Goal: Task Accomplishment & Management: Complete application form

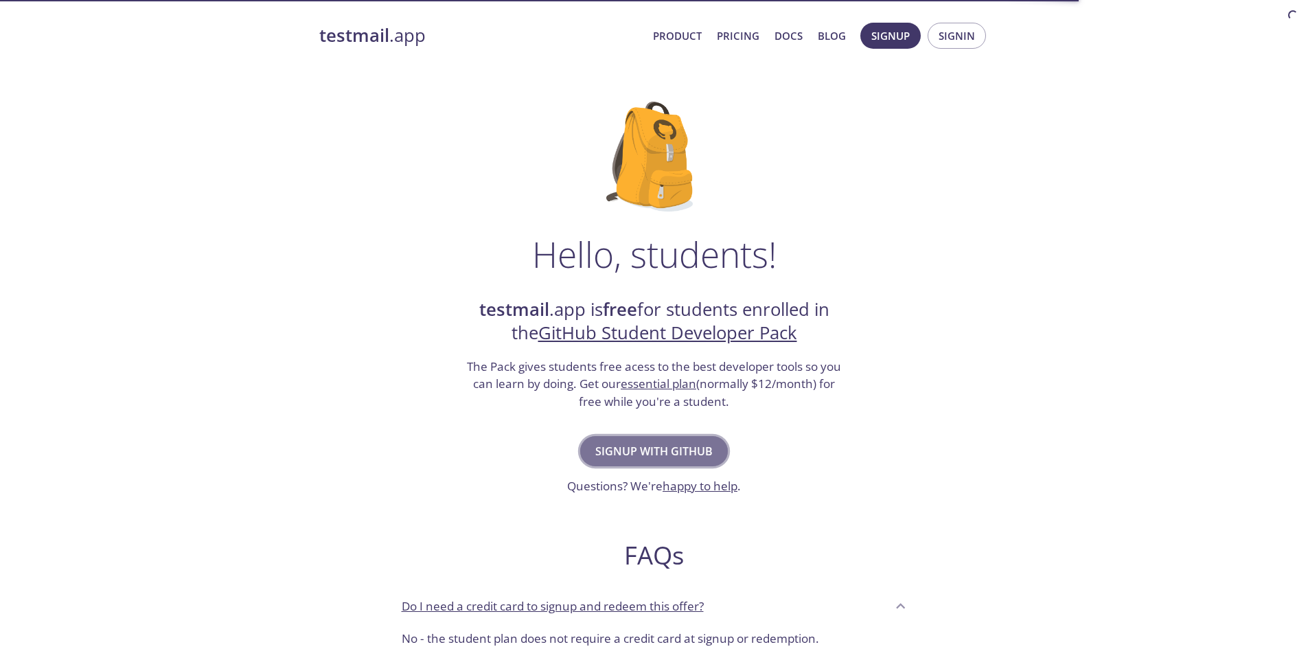
click at [648, 448] on span "Signup with GitHub" at bounding box center [653, 451] width 117 height 19
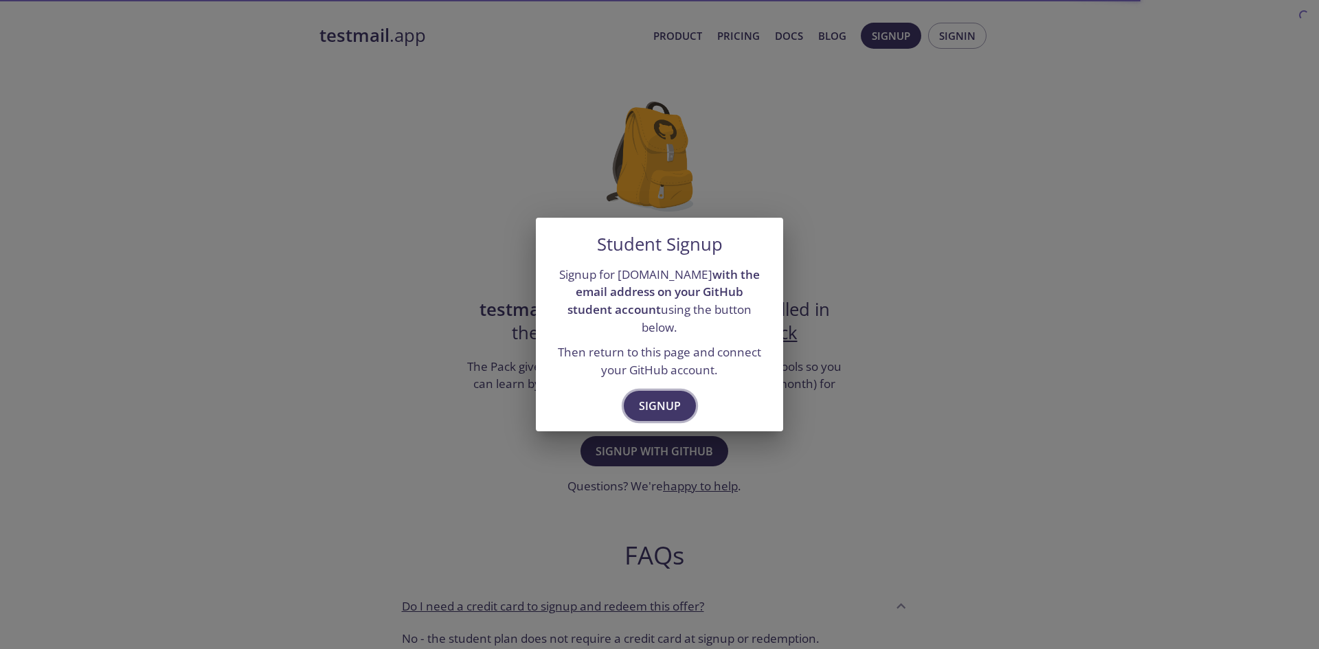
click at [676, 398] on span "Signup" at bounding box center [660, 405] width 42 height 19
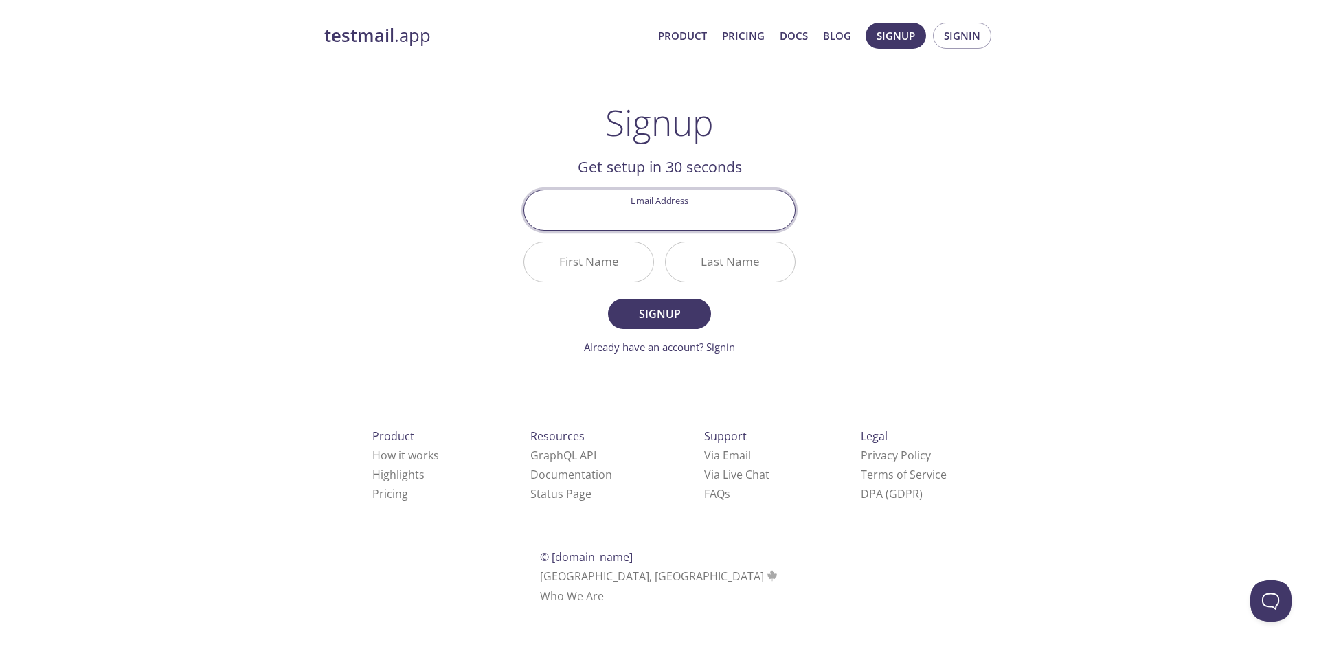
click at [707, 211] on input "Email Address" at bounding box center [659, 209] width 271 height 39
type input "[EMAIL_ADDRESS][DOMAIN_NAME]"
click at [575, 275] on input "First Name" at bounding box center [588, 261] width 129 height 39
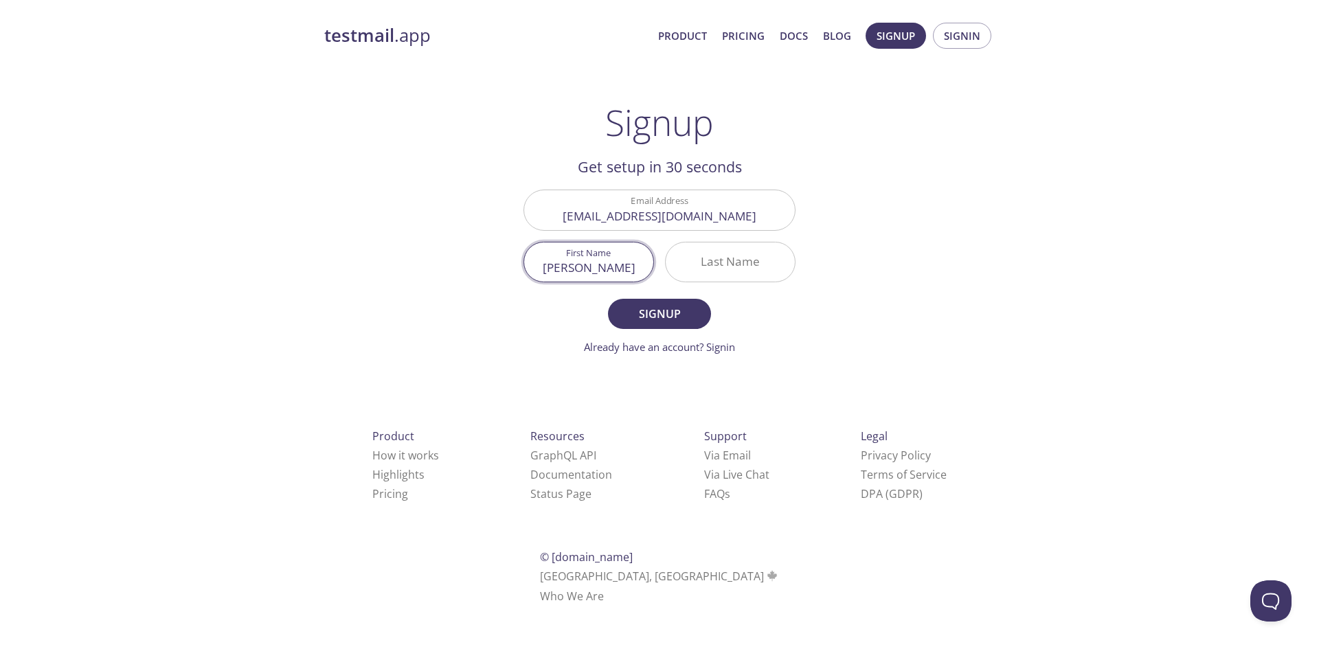
type input "[PERSON_NAME]"
click at [690, 307] on span "Signup" at bounding box center [659, 313] width 73 height 19
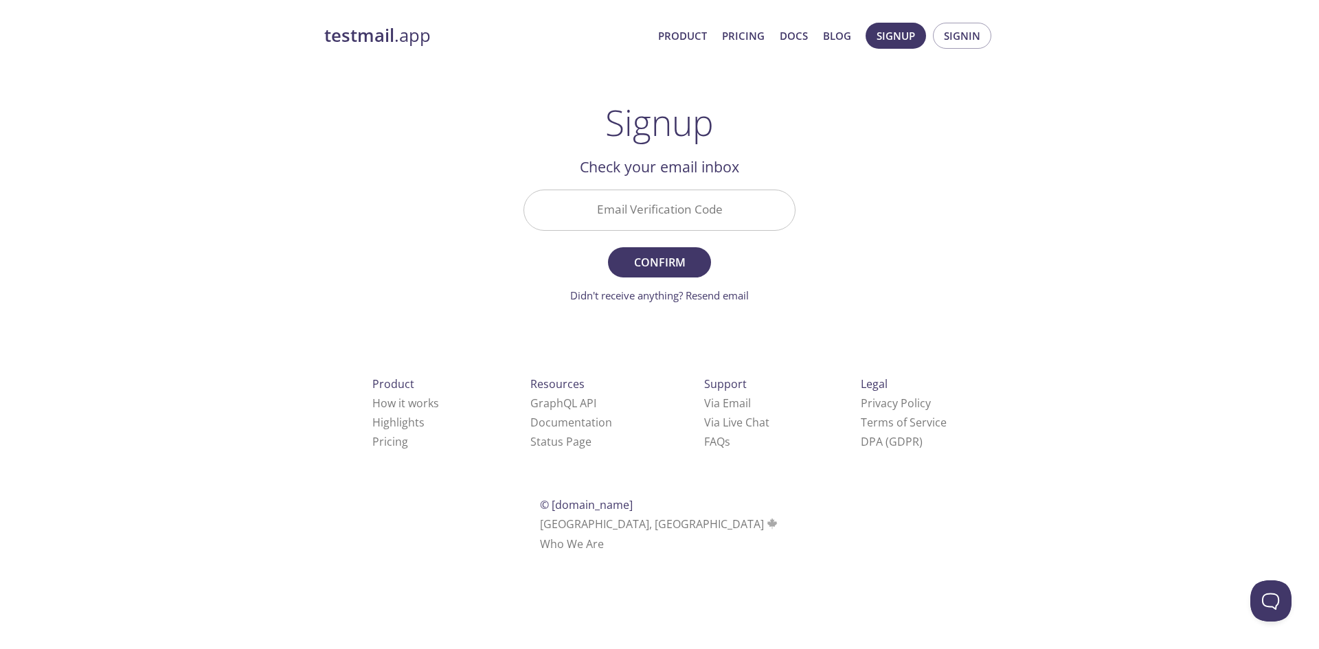
click at [677, 203] on input "Email Verification Code" at bounding box center [659, 209] width 271 height 39
paste input "VAQS69P"
type input "VAQS69P"
click at [679, 266] on span "Confirm" at bounding box center [659, 262] width 73 height 19
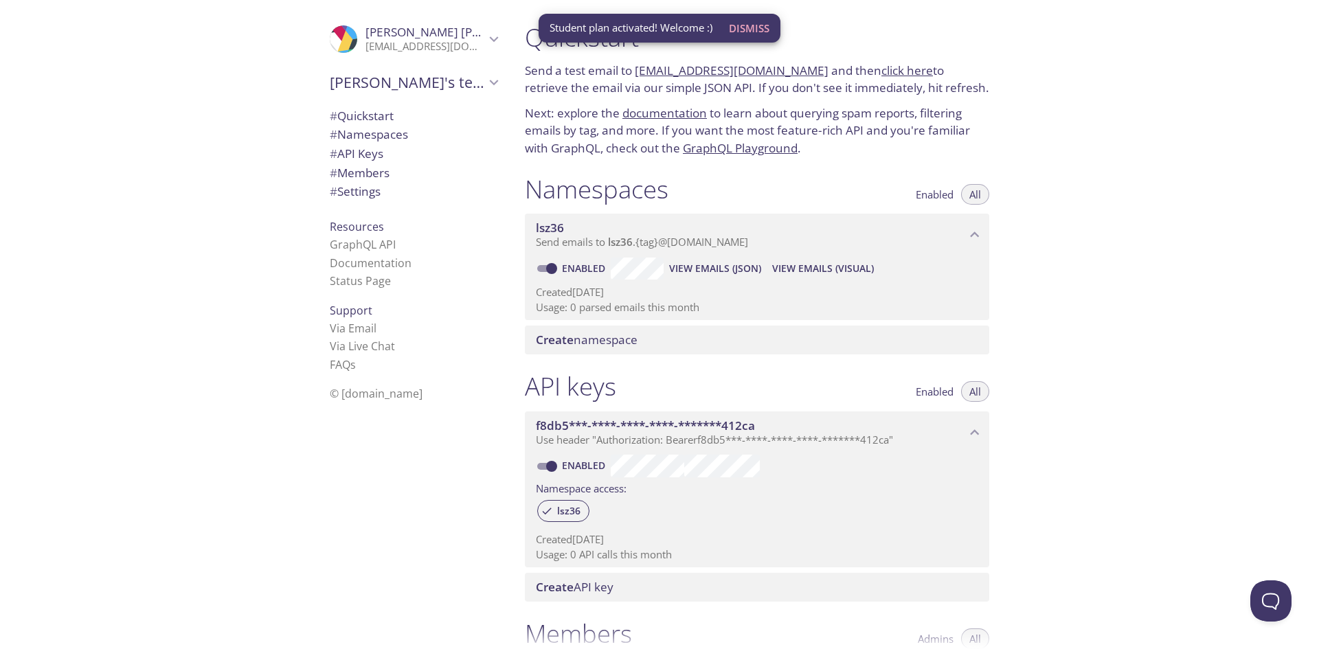
click at [237, 381] on div ".cls-1 { fill: #6d5ca8; } .cls-2 { fill: #3fc191; } .cls-3 { fill: #3b4752; } .…" at bounding box center [257, 324] width 514 height 649
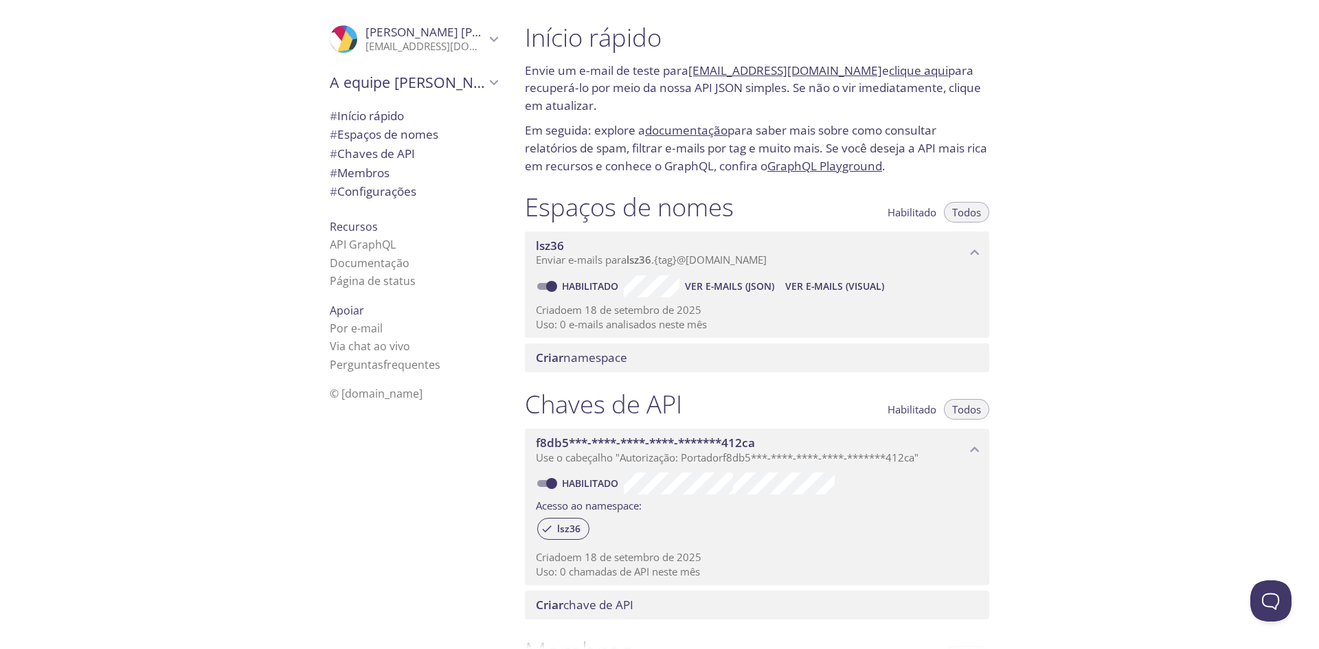
click at [1134, 157] on div "Início rápido Envie um e-mail de teste para [EMAIL_ADDRESS][DOMAIN_NAME] e cliq…" at bounding box center [916, 324] width 805 height 649
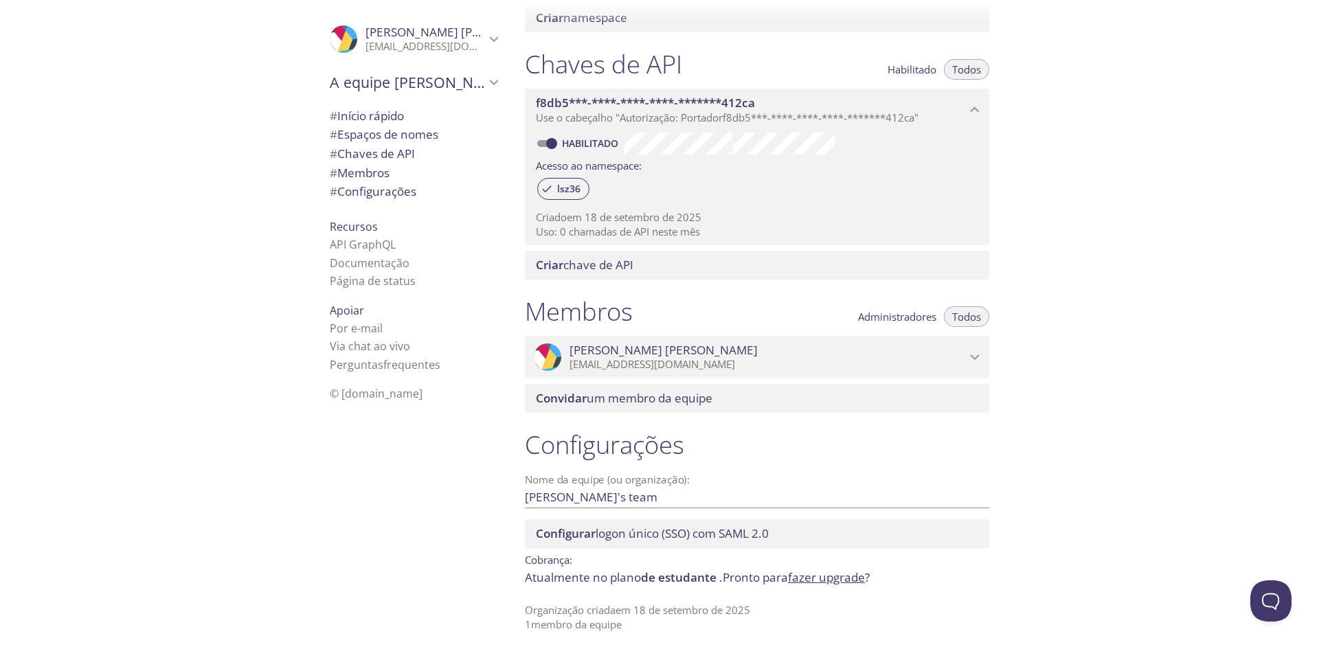
scroll to position [343, 0]
drag, startPoint x: 1035, startPoint y: 176, endPoint x: 1113, endPoint y: 111, distance: 102.3
click at [1113, 111] on div "Início rápido Envie um e-mail de teste para [EMAIL_ADDRESS][DOMAIN_NAME] e cliq…" at bounding box center [916, 324] width 805 height 649
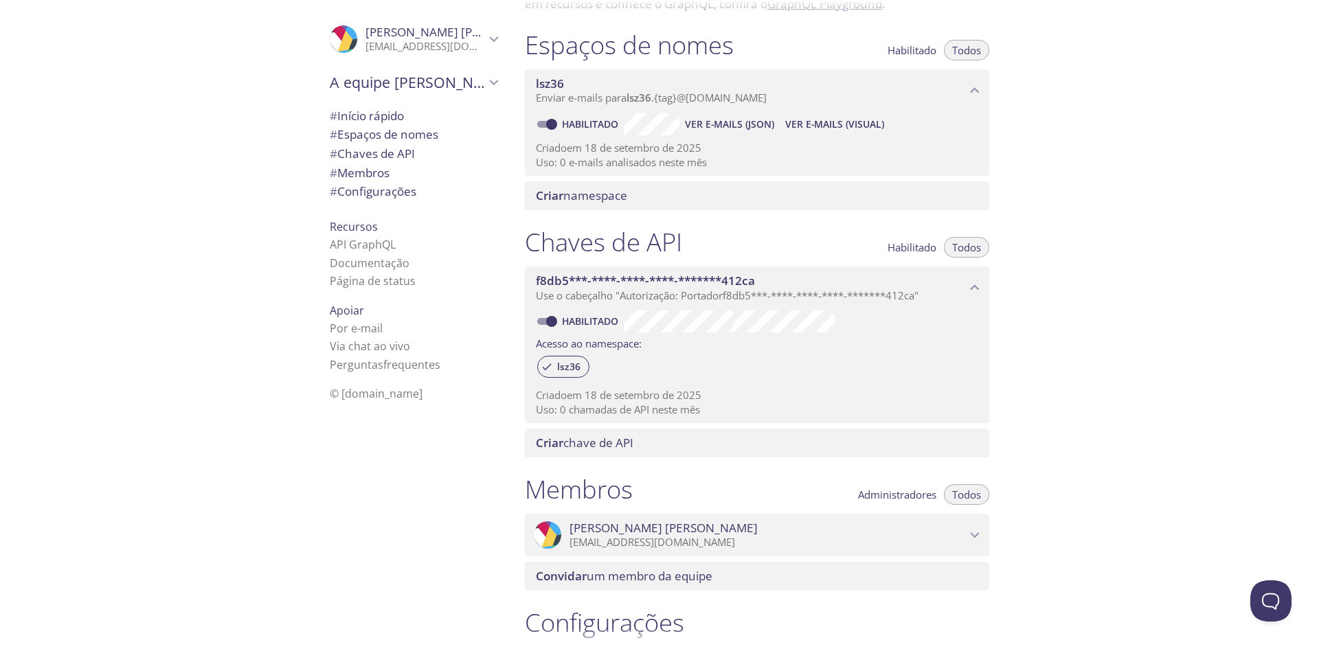
scroll to position [0, 0]
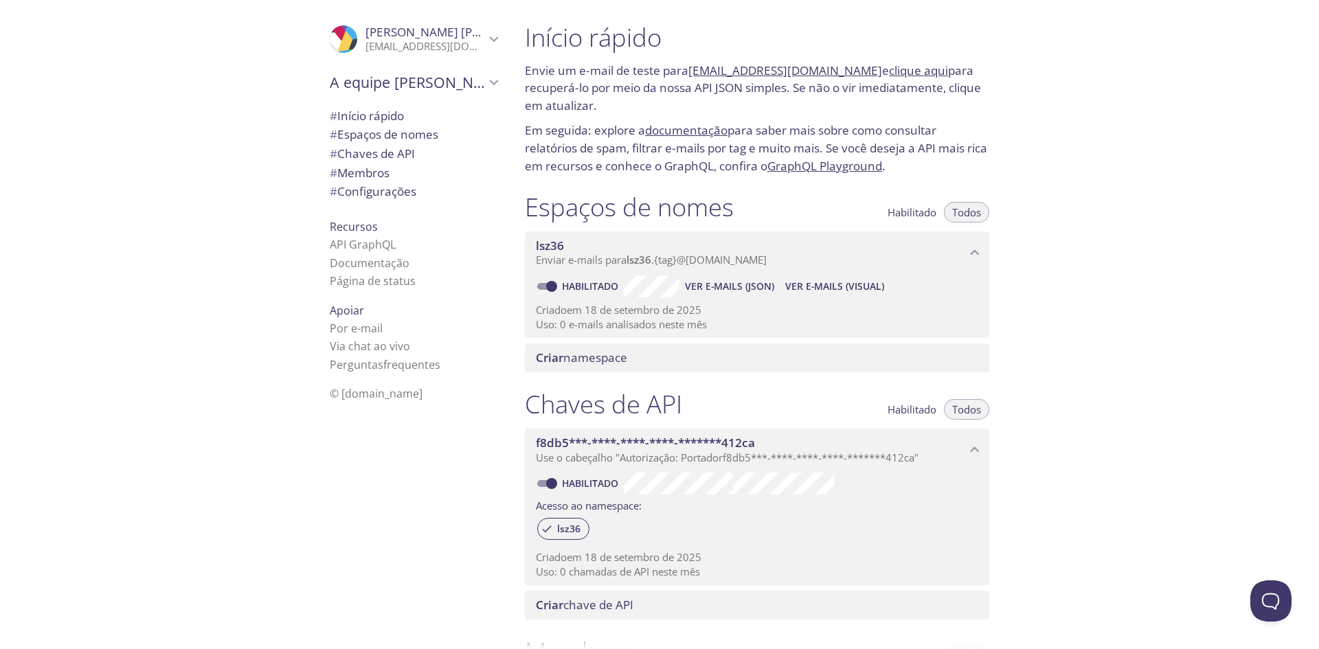
click at [1137, 481] on div "Início rápido Envie um e-mail de teste para [EMAIL_ADDRESS][DOMAIN_NAME] e cliq…" at bounding box center [916, 324] width 805 height 649
